Goal: Task Accomplishment & Management: Use online tool/utility

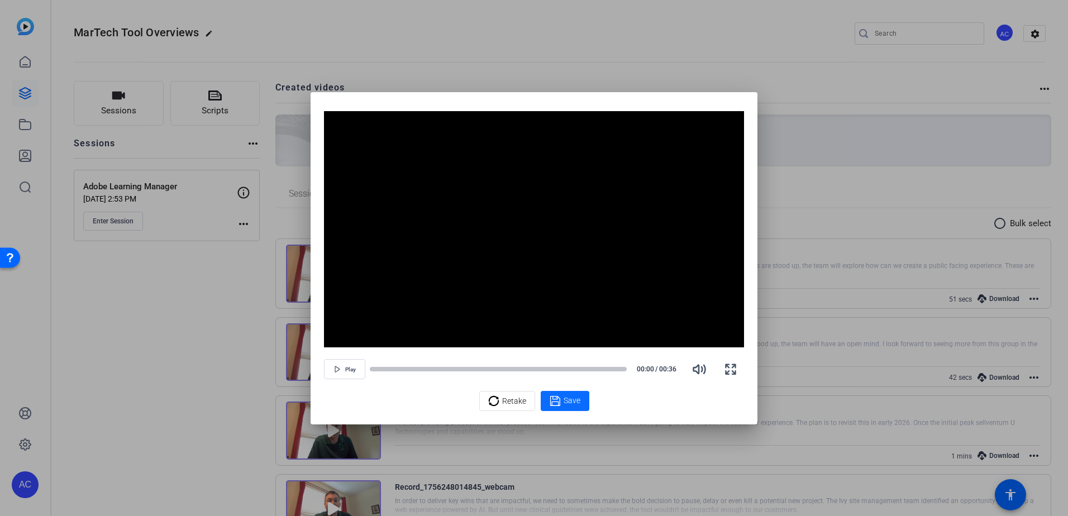
click at [571, 407] on div "Save" at bounding box center [565, 400] width 31 height 13
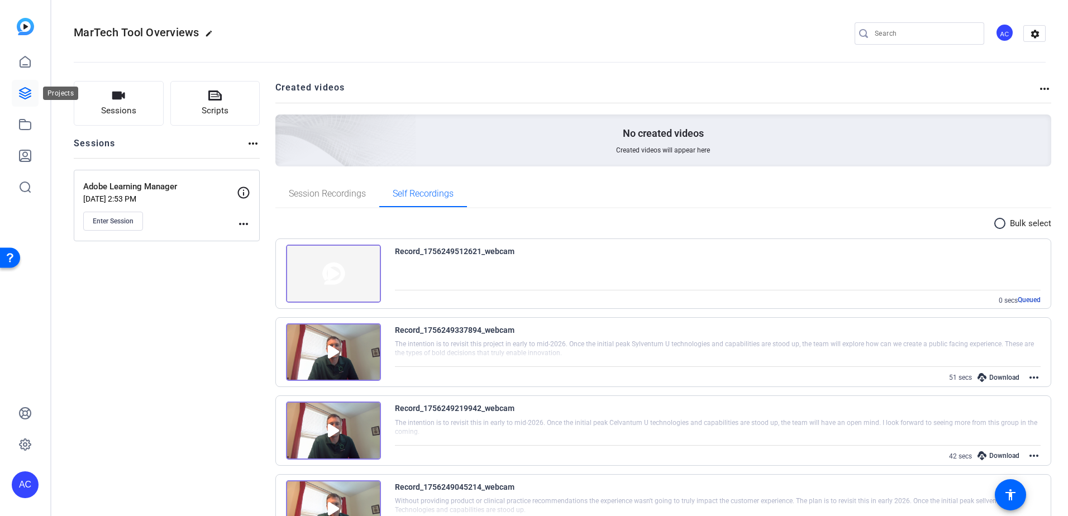
click at [27, 87] on icon at bounding box center [24, 93] width 13 height 13
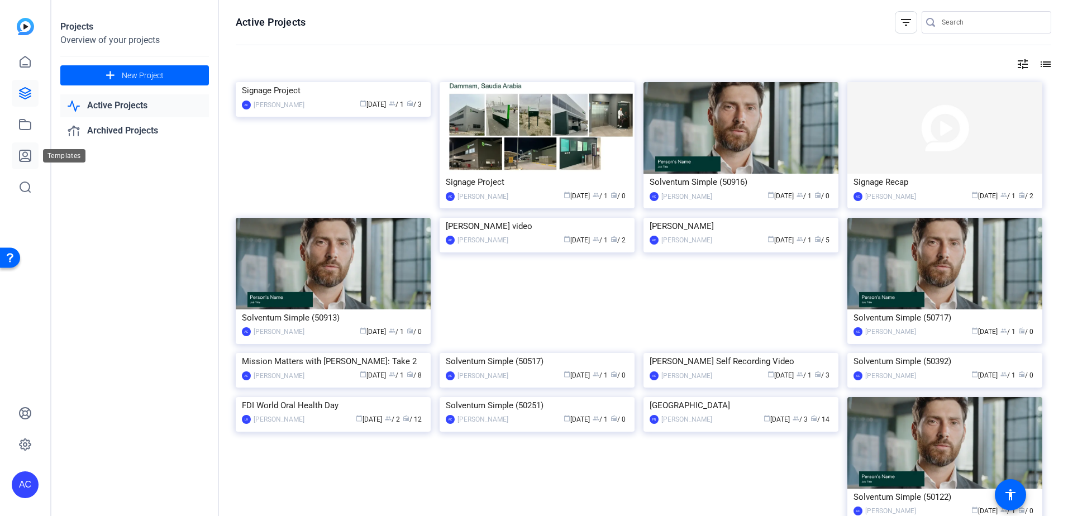
click at [25, 152] on icon at bounding box center [25, 155] width 11 height 11
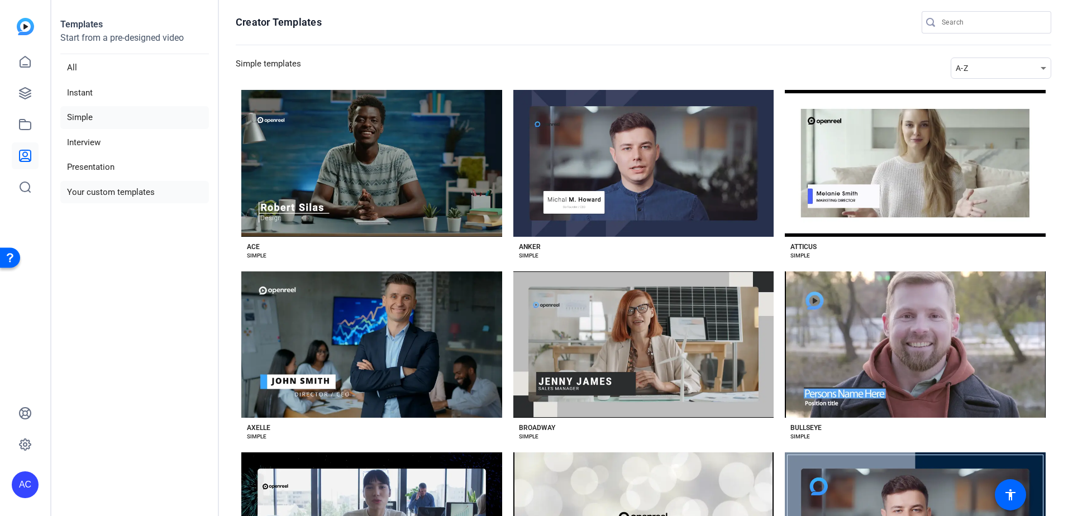
click at [84, 192] on li "Your custom templates" at bounding box center [134, 192] width 149 height 23
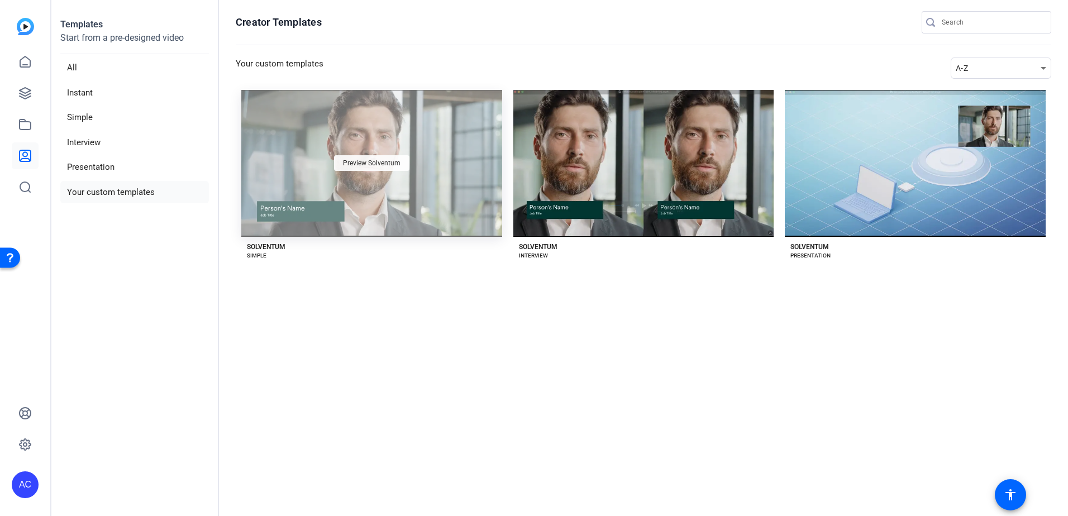
click at [345, 168] on div "Preview Solventum" at bounding box center [371, 163] width 75 height 16
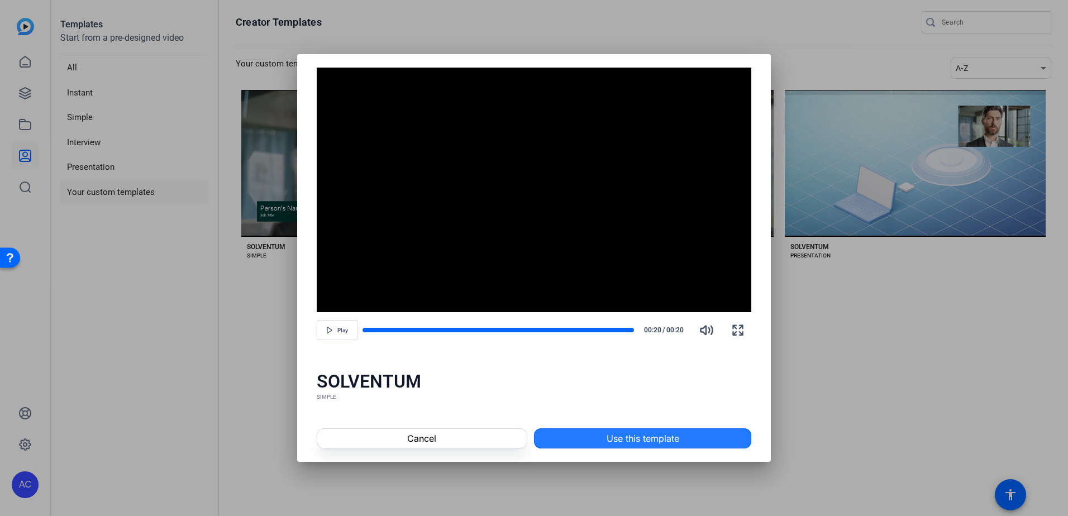
click at [617, 439] on span "Use this template" at bounding box center [642, 438] width 73 height 13
